Goal: Task Accomplishment & Management: Manage account settings

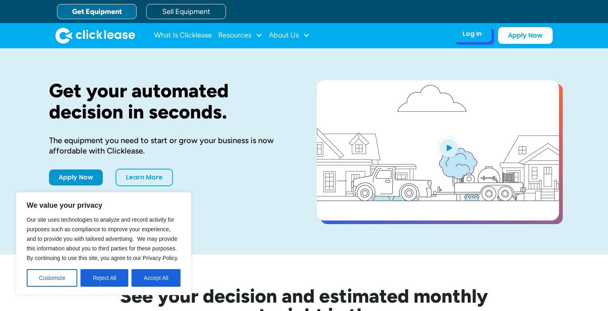
click at [472, 36] on div "Log In" at bounding box center [471, 34] width 19 height 8
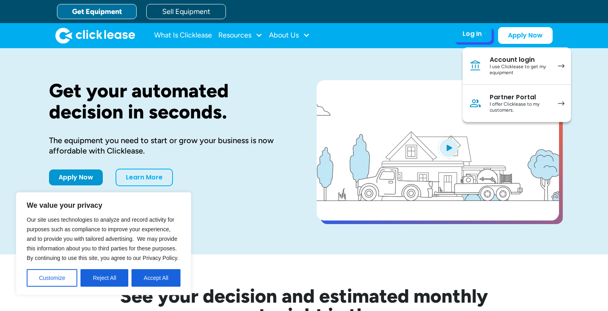
click at [513, 65] on div "I use Clicklease to get my equipment" at bounding box center [520, 70] width 60 height 12
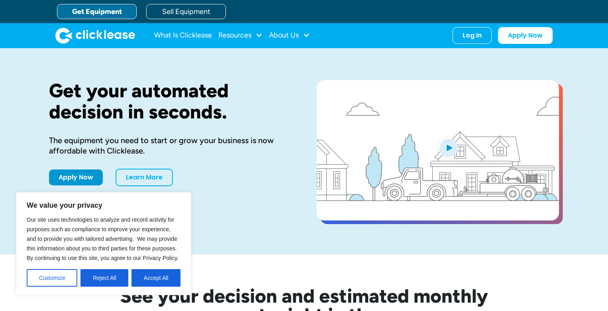
click at [481, 43] on div "Log In Account login I use Clicklease to get my equipment Partner Portal I offe…" at bounding box center [503, 35] width 100 height 17
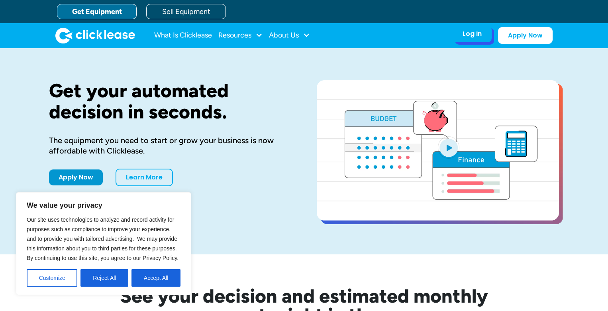
click at [479, 33] on div "Log In" at bounding box center [471, 34] width 19 height 8
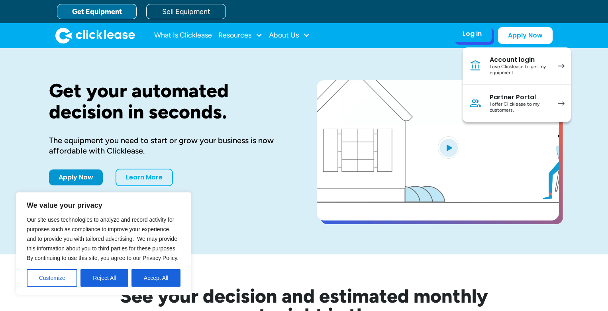
click at [509, 113] on div "I offer Clicklease to my customers." at bounding box center [520, 107] width 60 height 12
